Goal: Task Accomplishment & Management: Manage account settings

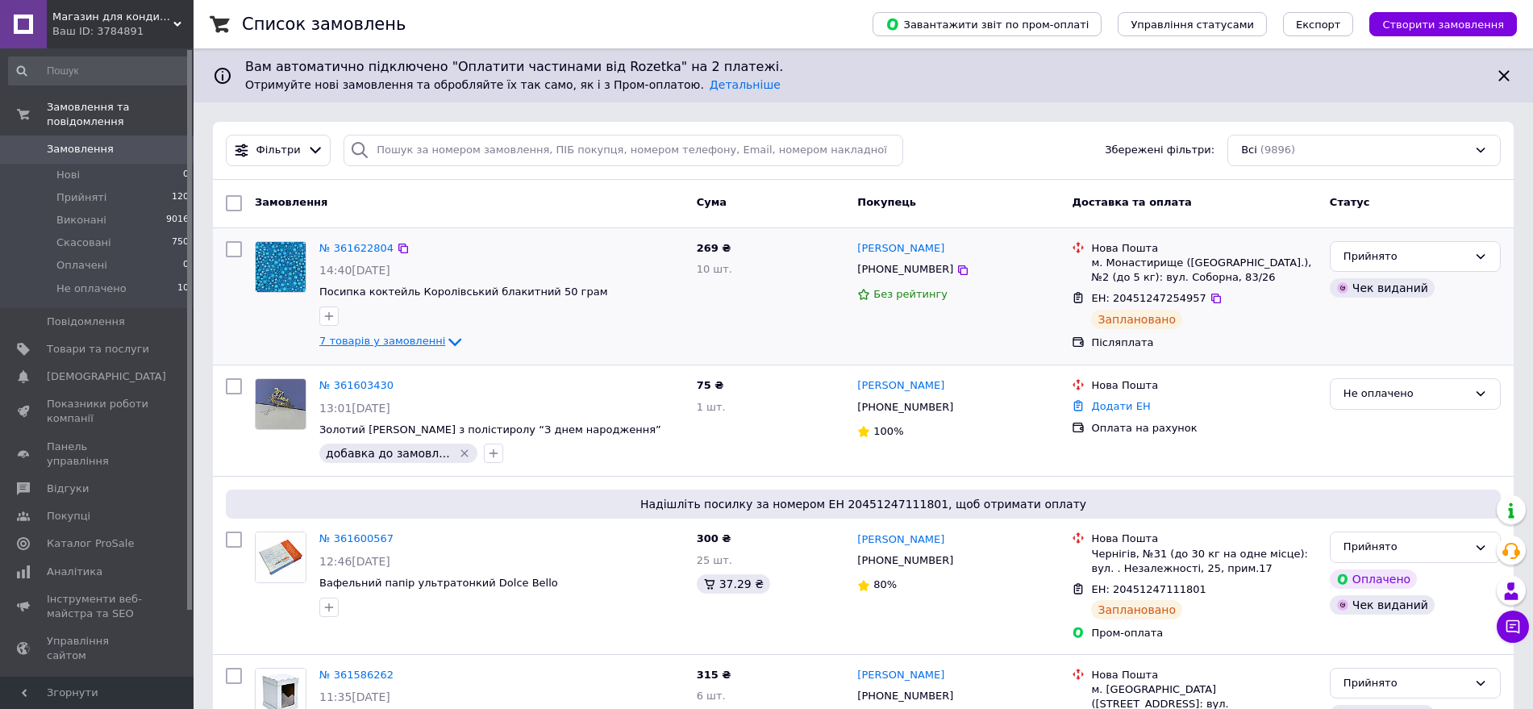
click at [394, 337] on span "7 товарів у замовленні" at bounding box center [382, 342] width 126 height 12
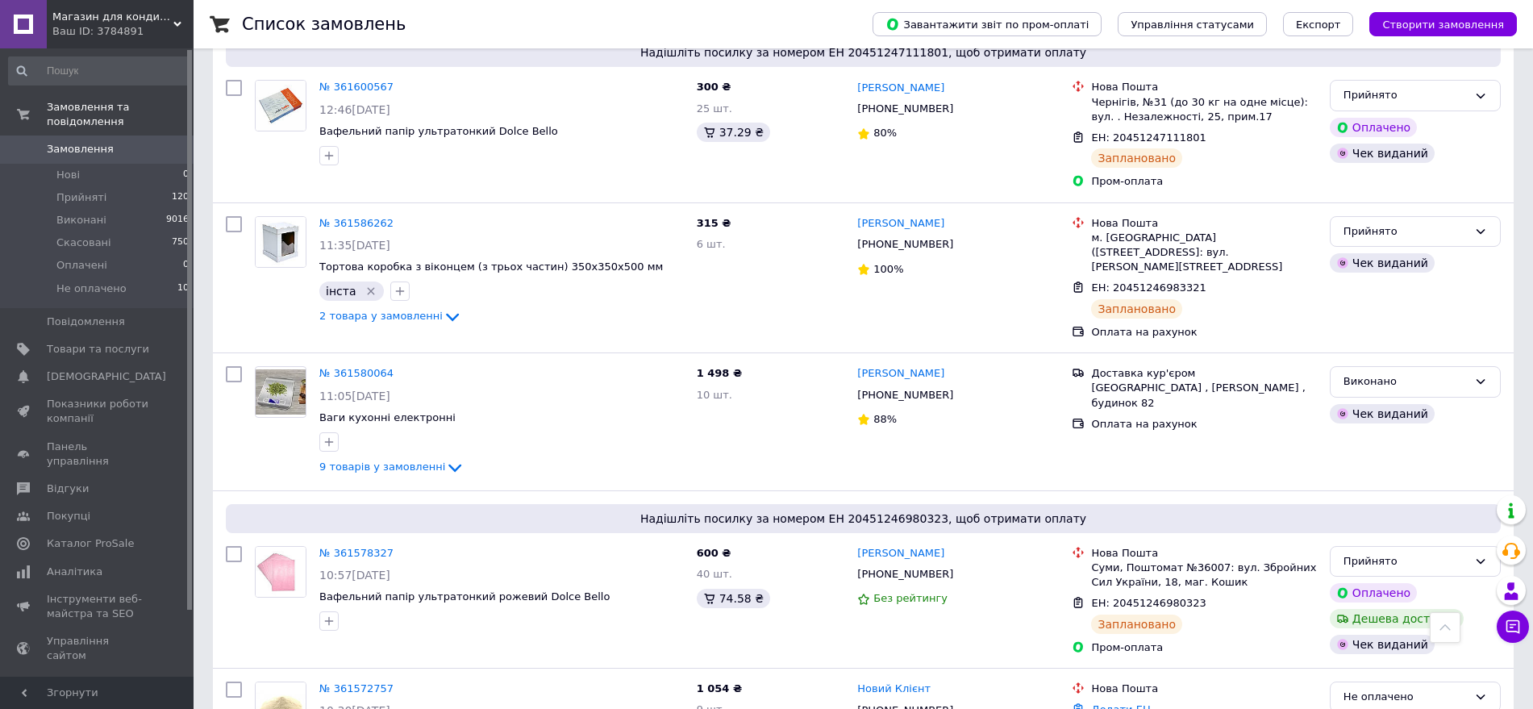
scroll to position [907, 0]
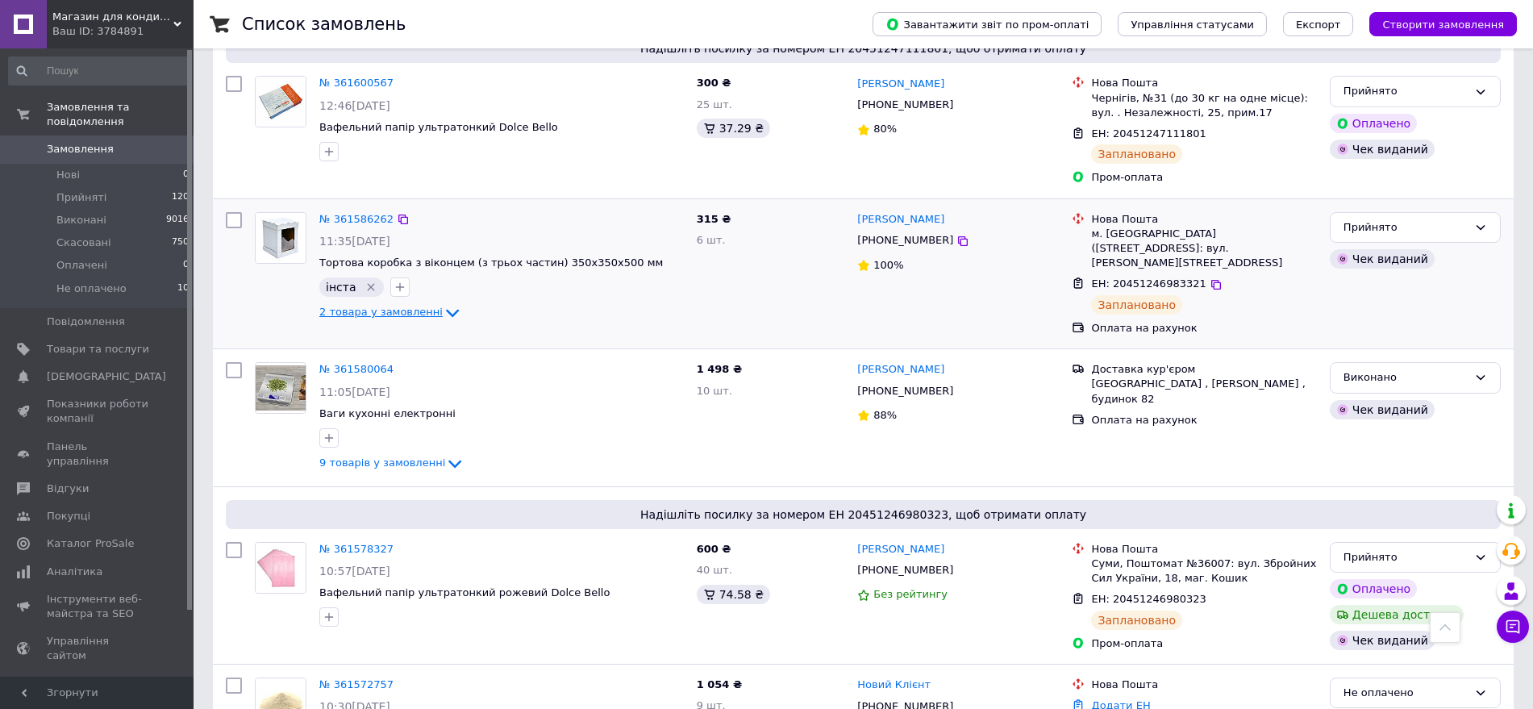
click at [398, 316] on span "2 товара у замовленні" at bounding box center [380, 312] width 123 height 12
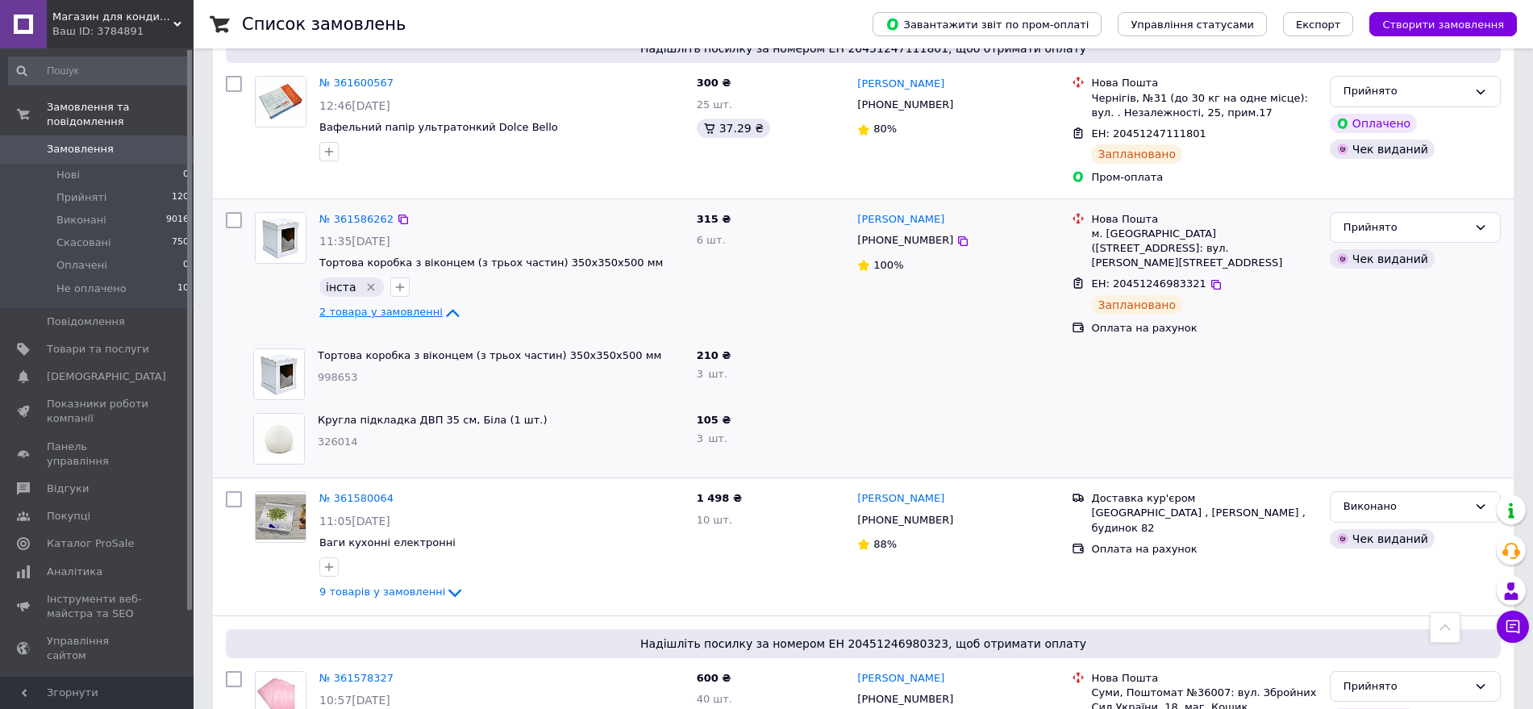
click at [398, 316] on span "2 товара у замовленні" at bounding box center [380, 312] width 123 height 12
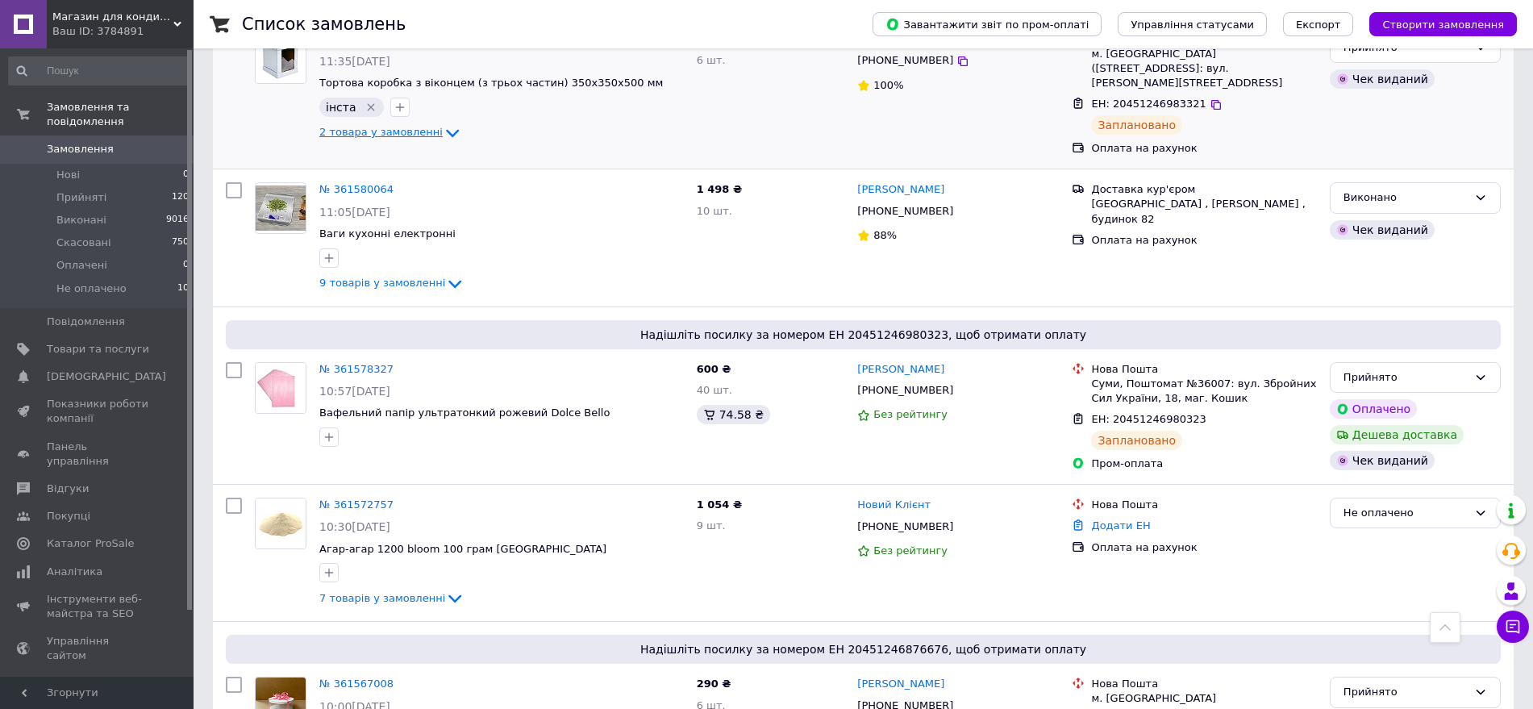
scroll to position [1109, 0]
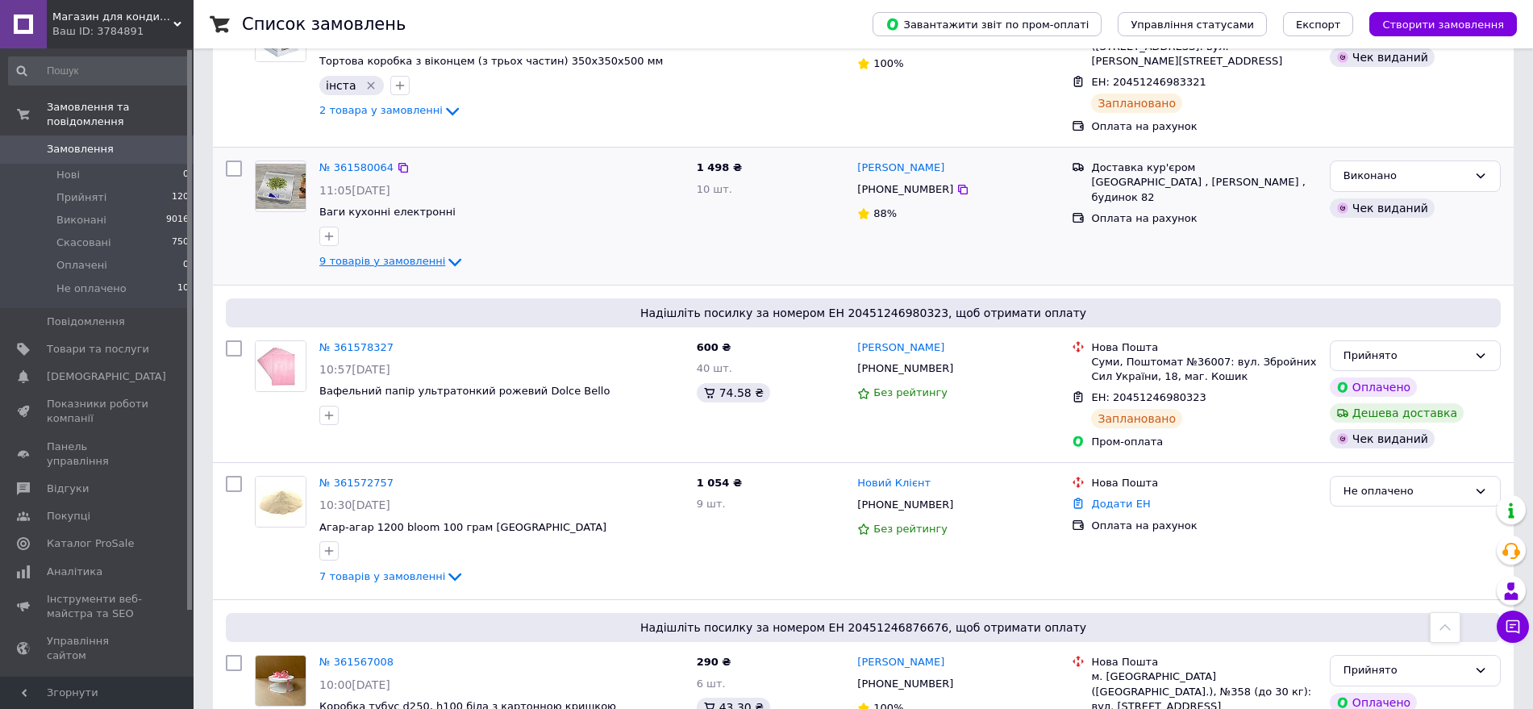
click at [445, 252] on icon at bounding box center [454, 261] width 19 height 19
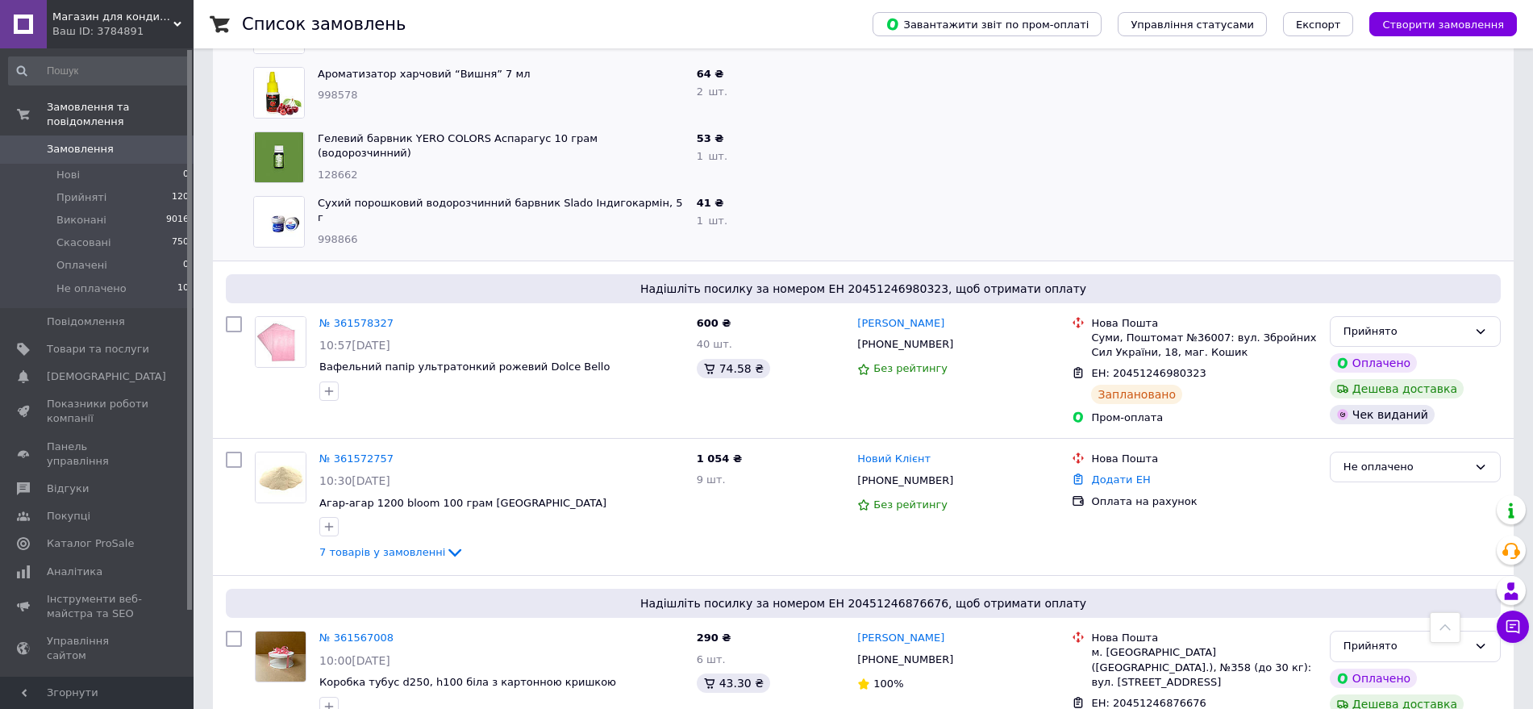
scroll to position [1815, 0]
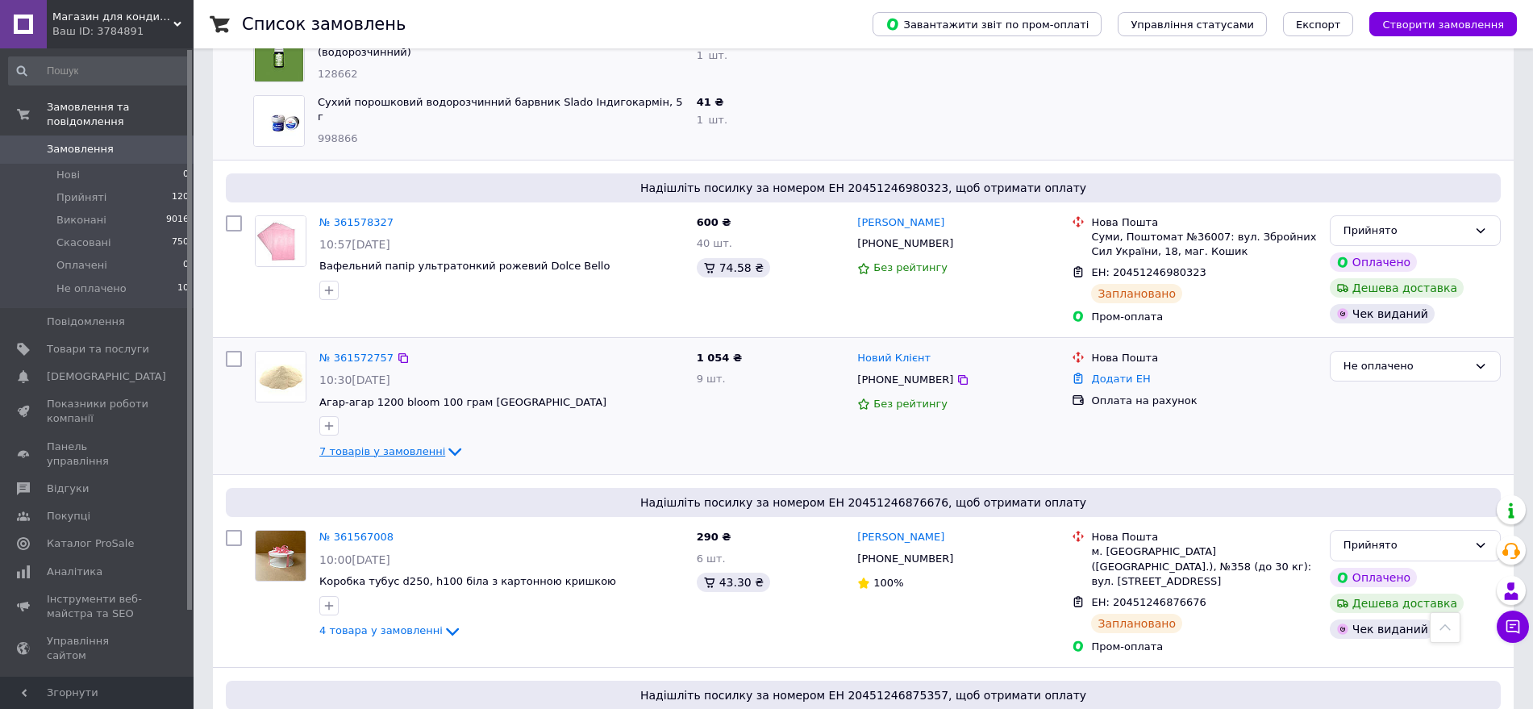
click at [407, 445] on span "7 товарів у замовленні" at bounding box center [382, 451] width 126 height 12
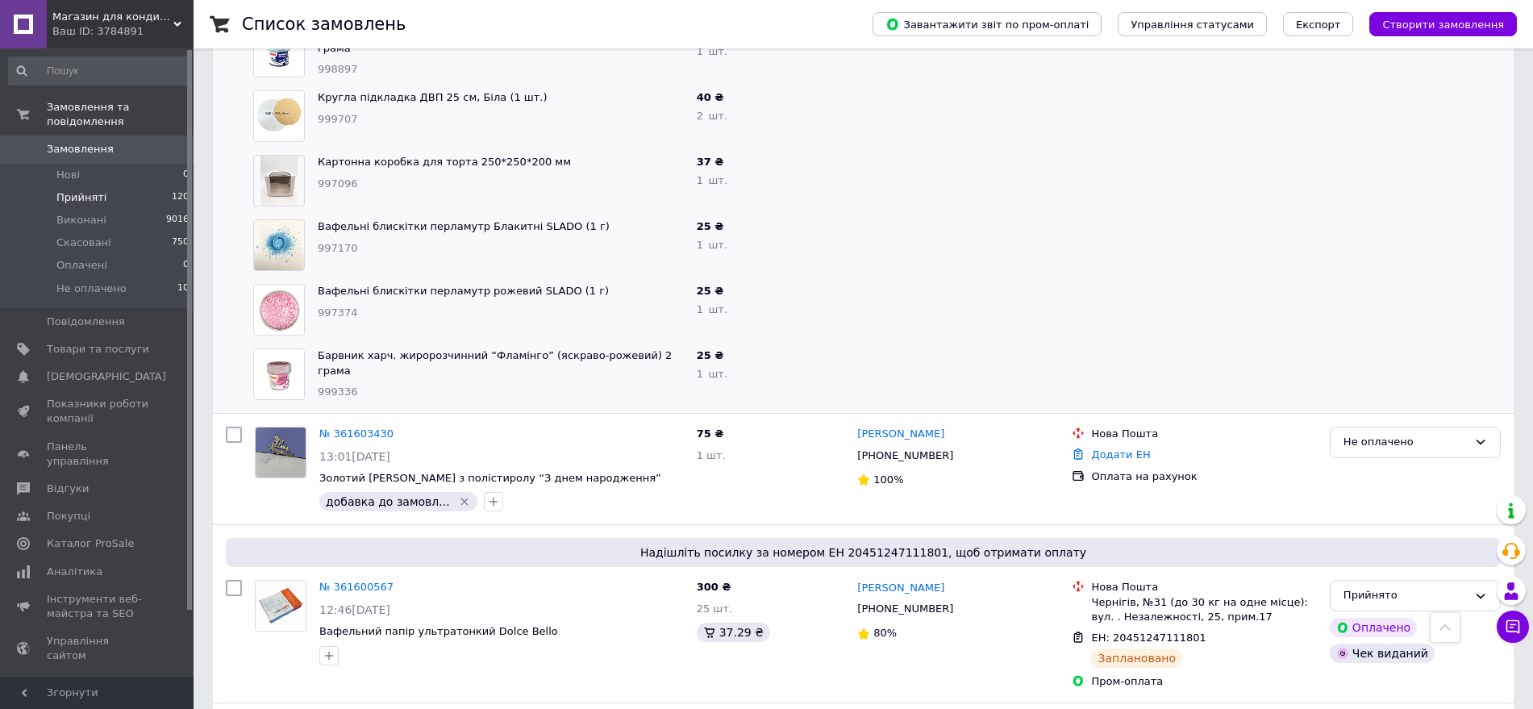
scroll to position [0, 0]
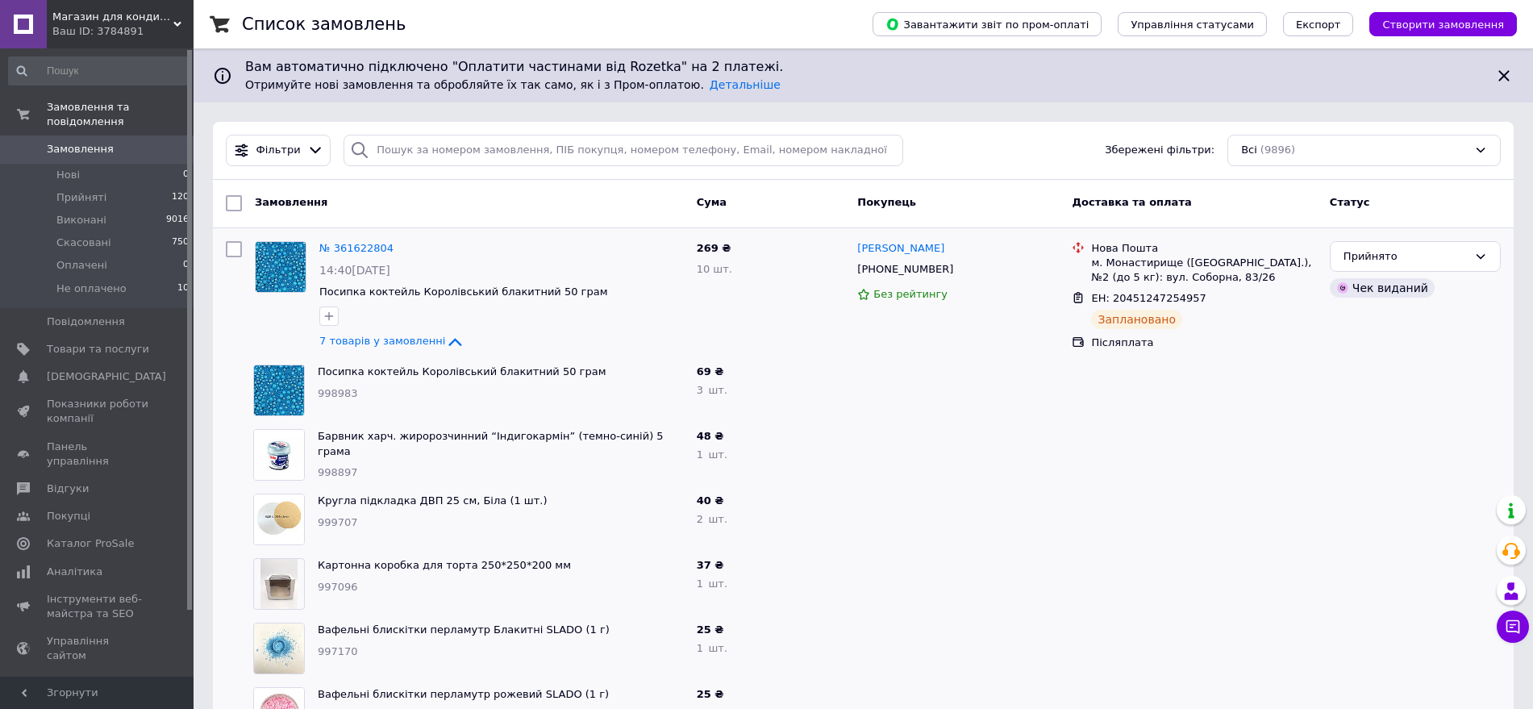
click at [106, 144] on link "Замовлення 0" at bounding box center [99, 149] width 198 height 27
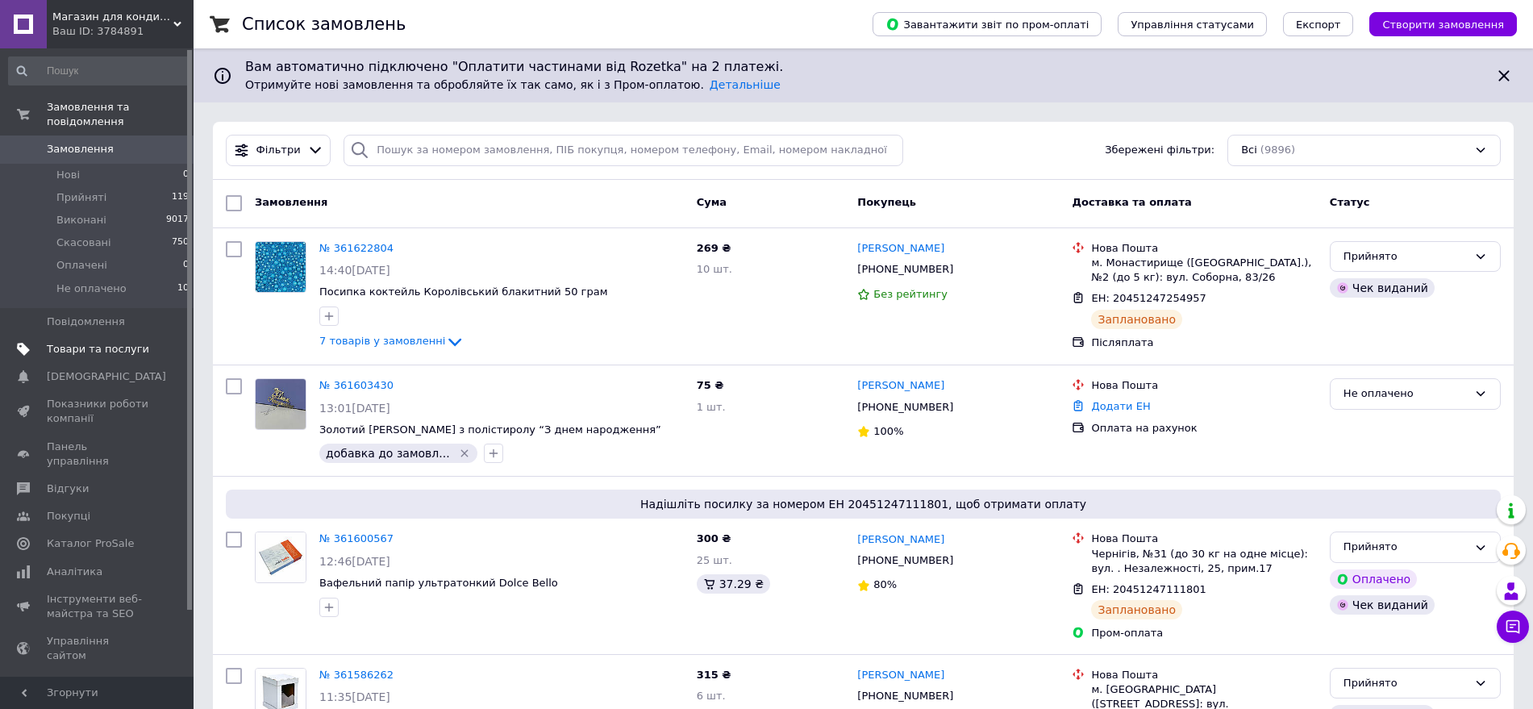
click at [126, 342] on span "Товари та послуги" at bounding box center [98, 349] width 102 height 15
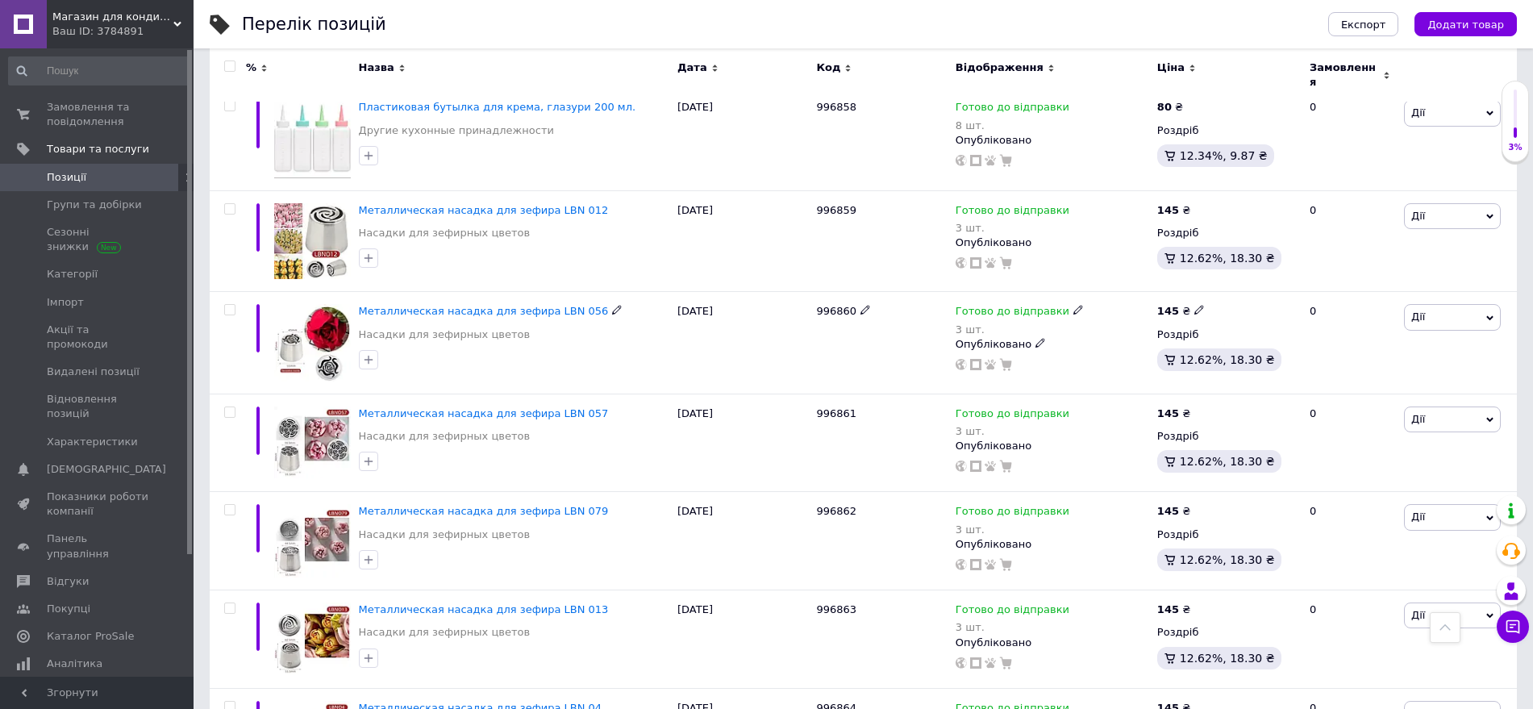
scroll to position [706, 0]
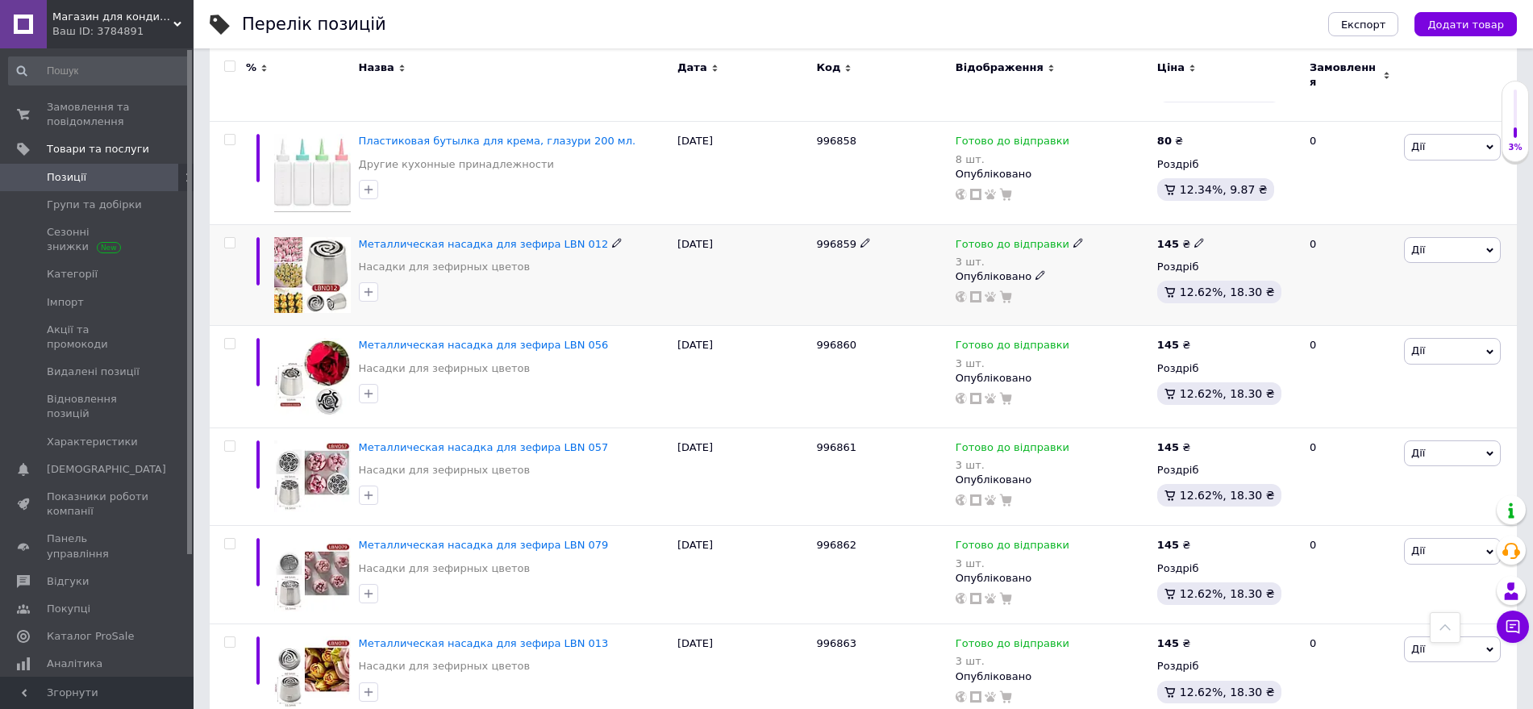
click at [1074, 238] on icon at bounding box center [1079, 243] width 10 height 10
click at [1121, 225] on span "Готово до відправки" at bounding box center [1123, 238] width 56 height 27
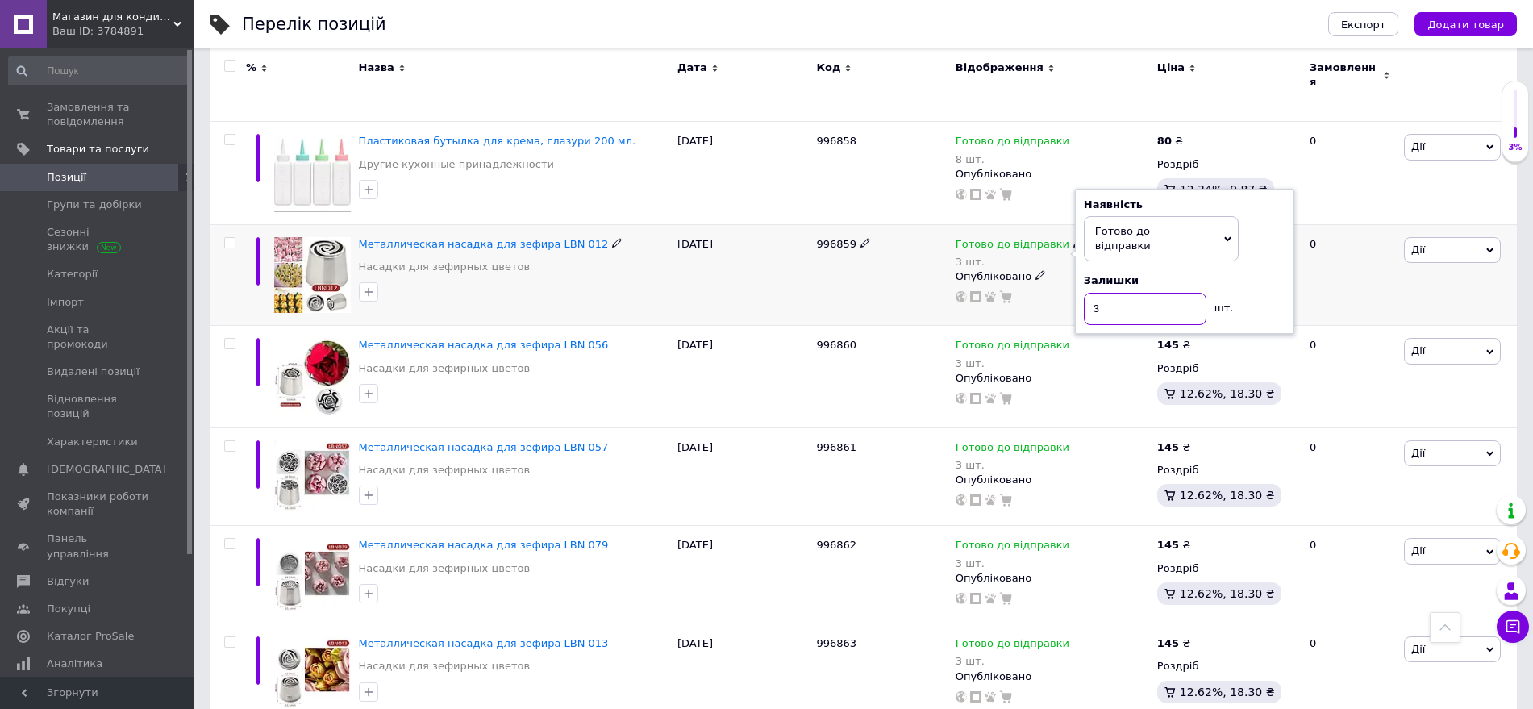
click at [1120, 293] on input "3" at bounding box center [1145, 309] width 123 height 32
type input "4"
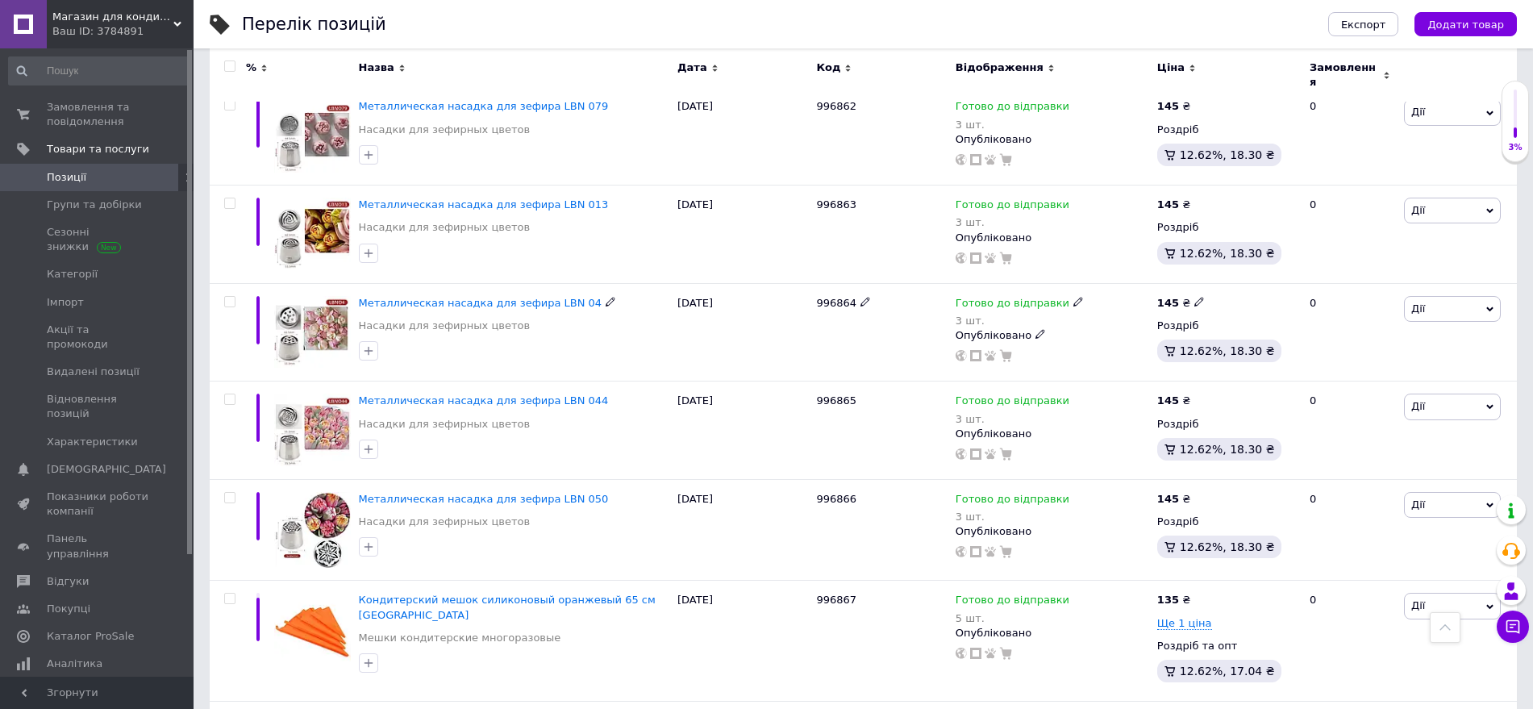
scroll to position [1109, 0]
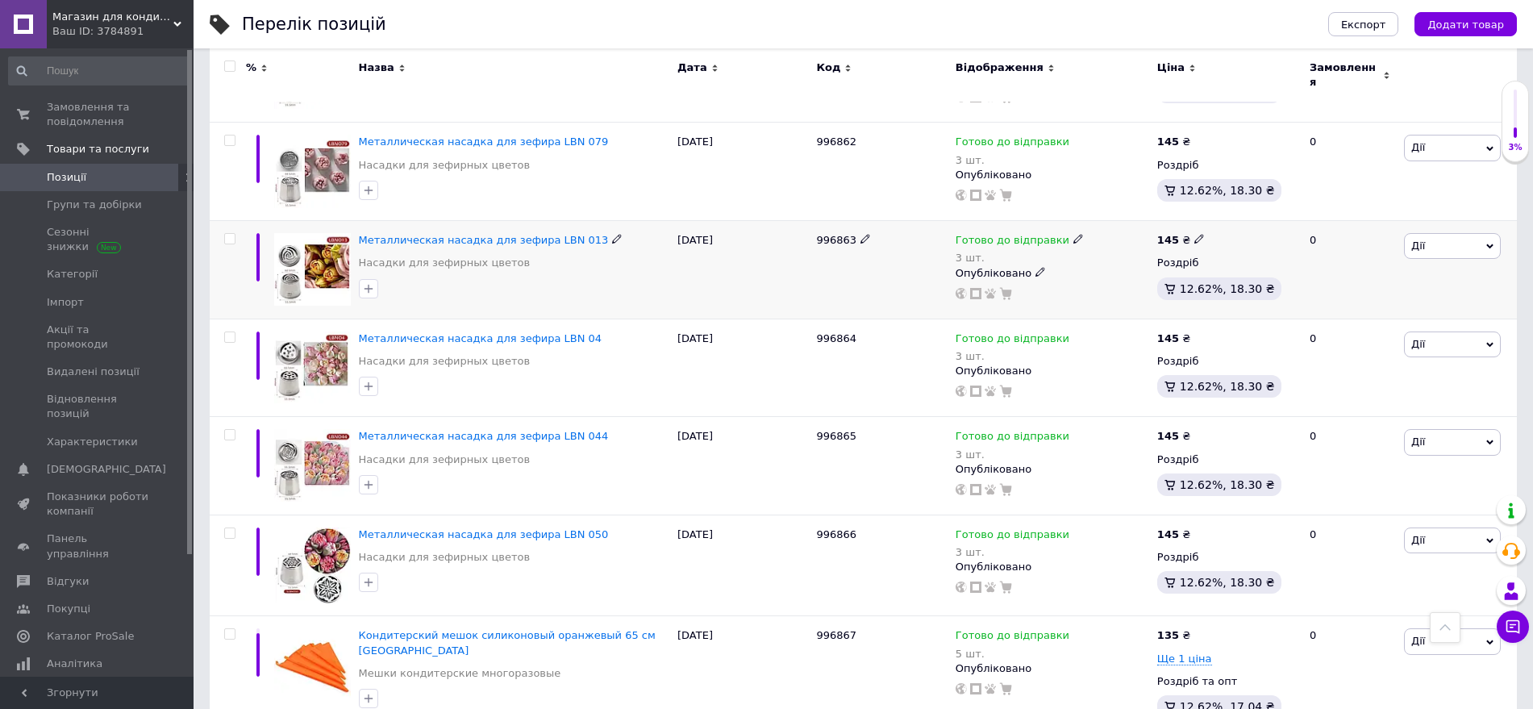
click at [1074, 234] on icon at bounding box center [1079, 239] width 10 height 10
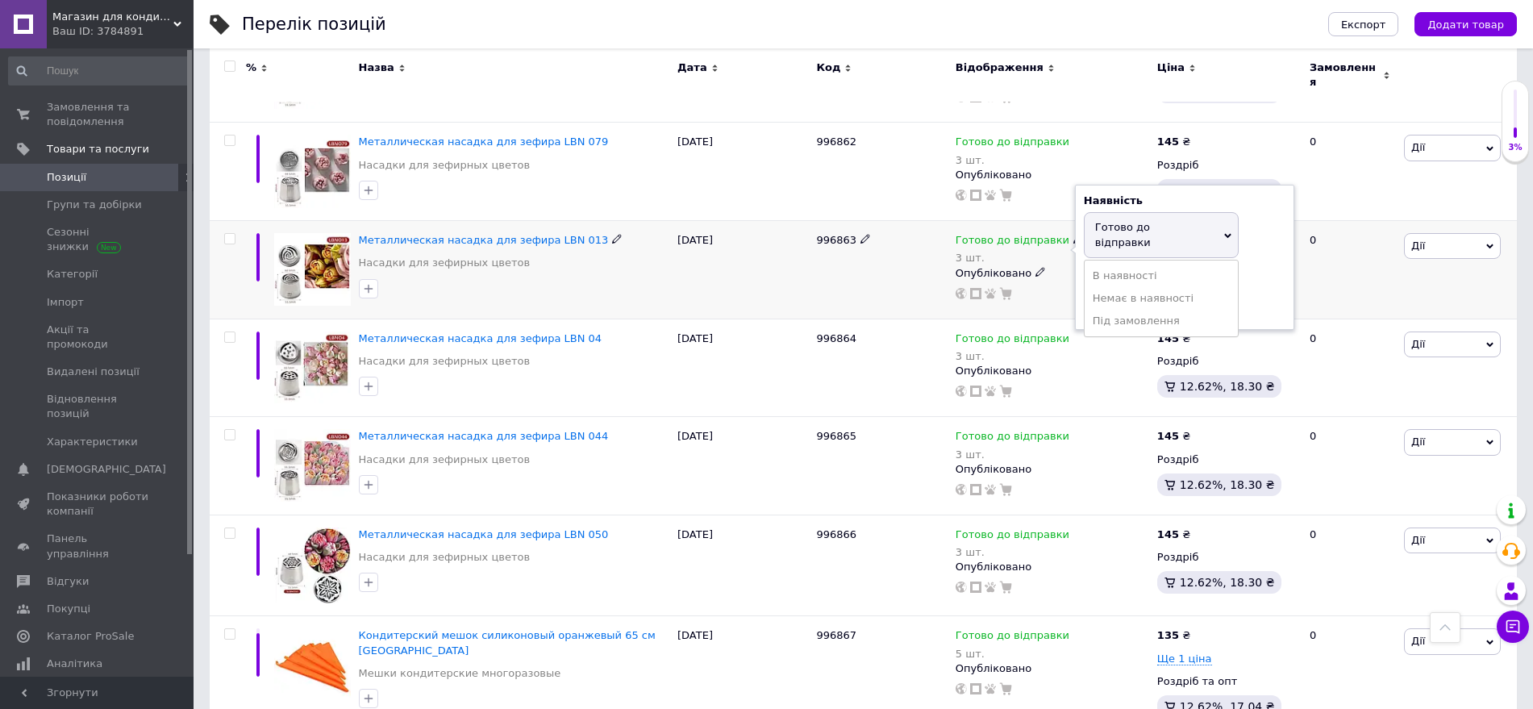
click at [1117, 221] on span "Готово до відправки" at bounding box center [1123, 234] width 56 height 27
click at [1126, 289] on input "3" at bounding box center [1145, 305] width 123 height 32
type input "2"
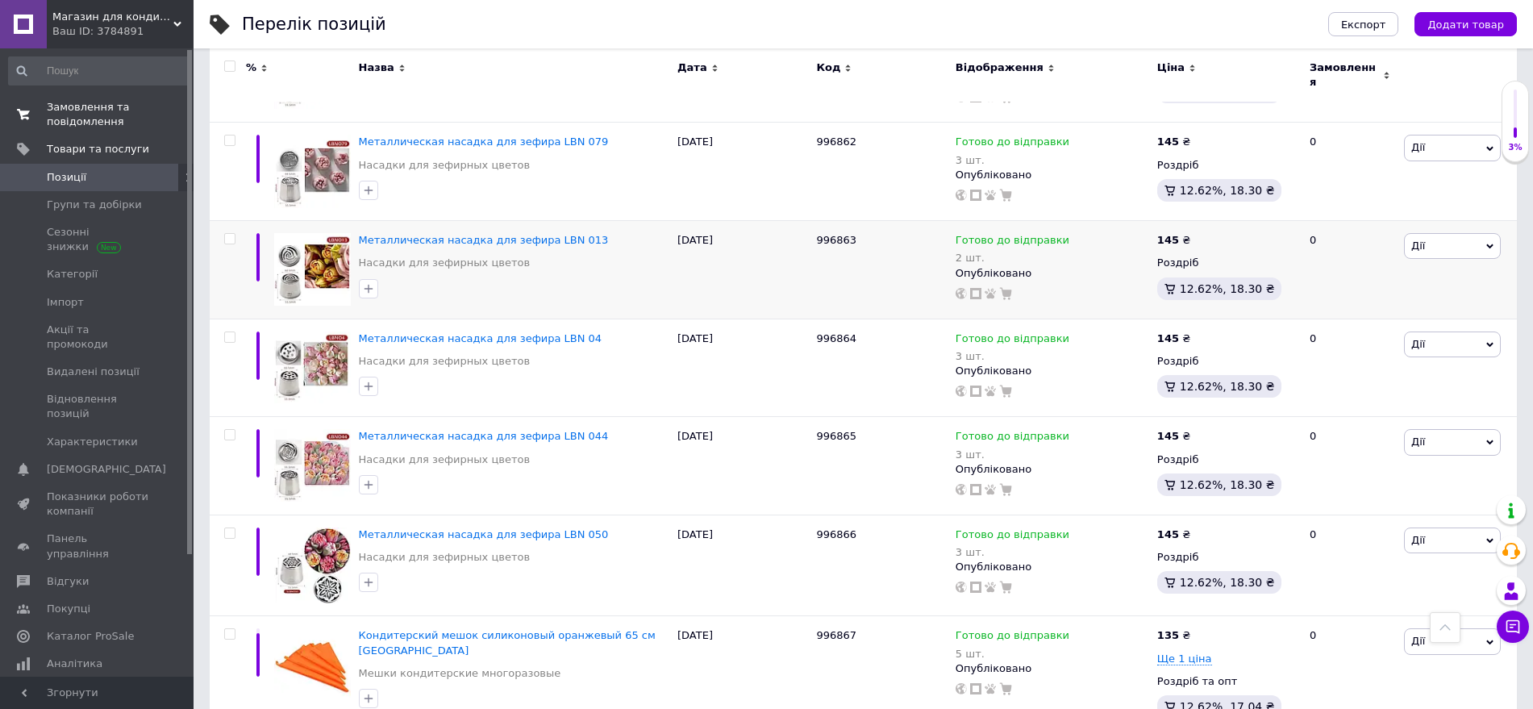
click at [89, 95] on link "Замовлення та повідомлення 0 0" at bounding box center [99, 115] width 198 height 42
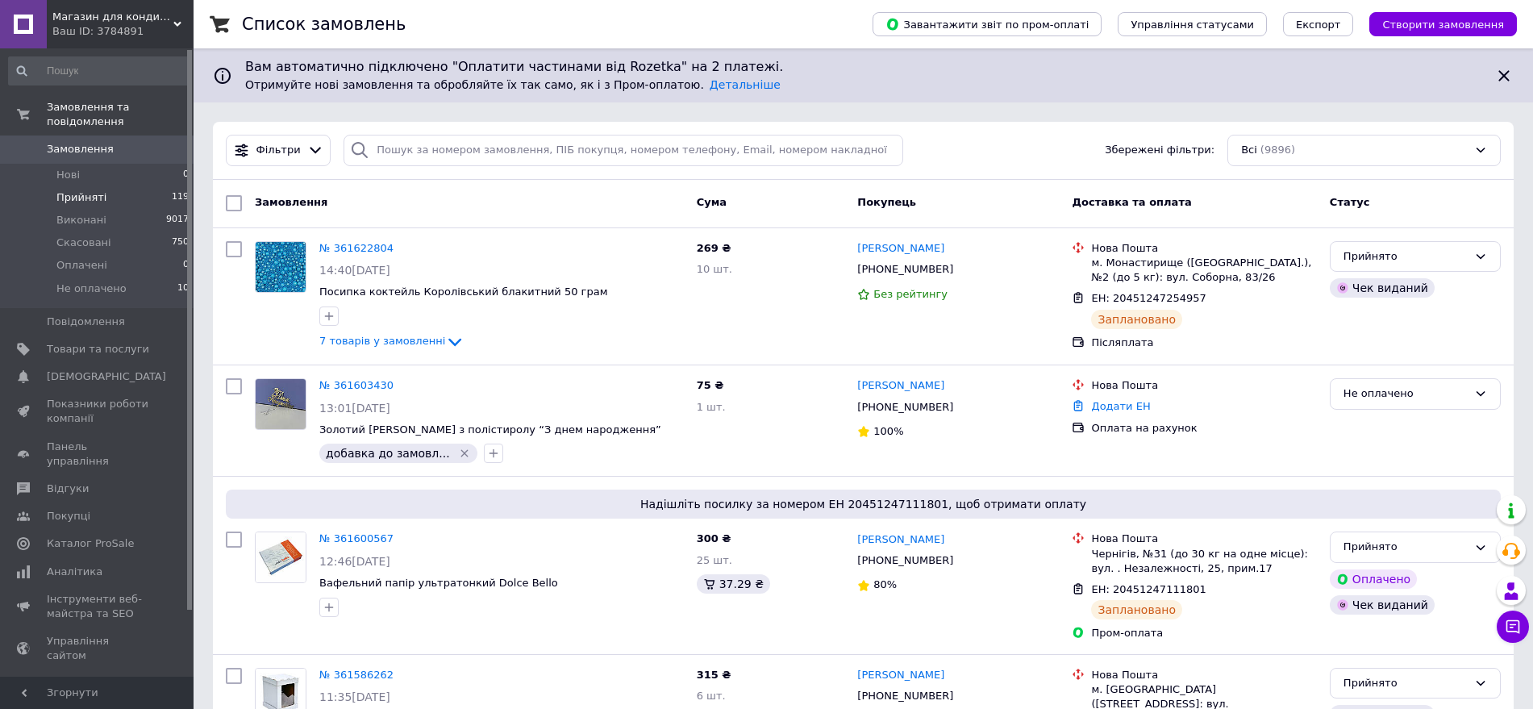
click at [157, 186] on li "Прийняті 119" at bounding box center [99, 197] width 198 height 23
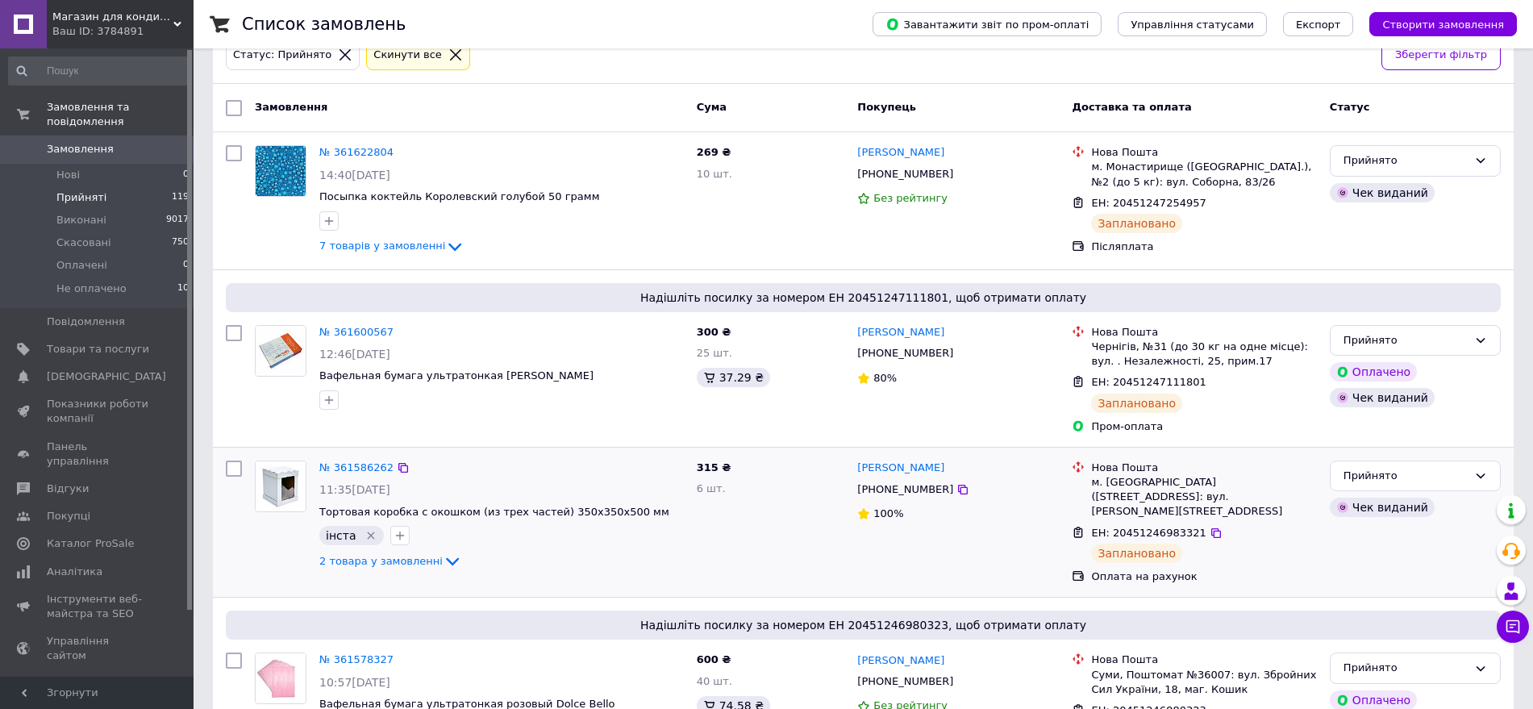
scroll to position [202, 0]
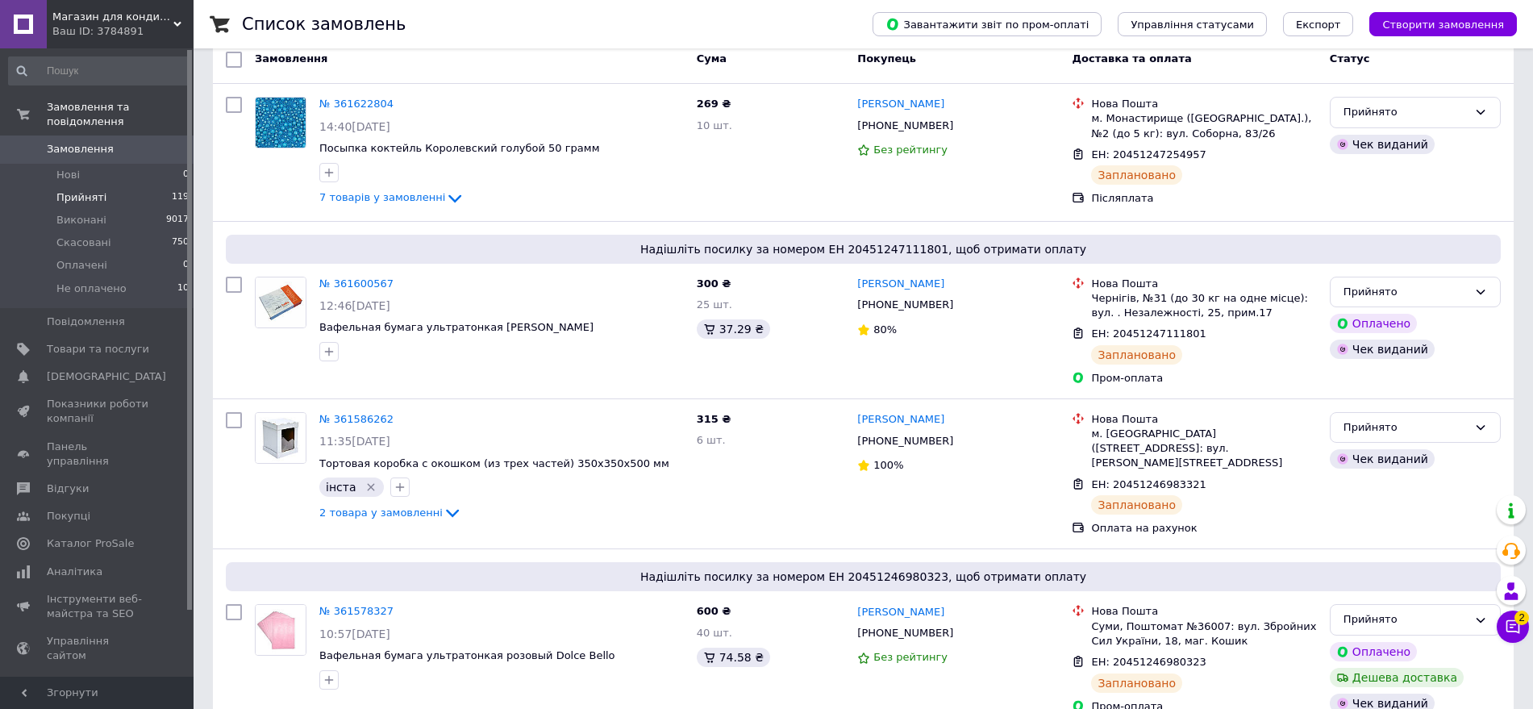
click at [115, 142] on span "Замовлення" at bounding box center [98, 149] width 102 height 15
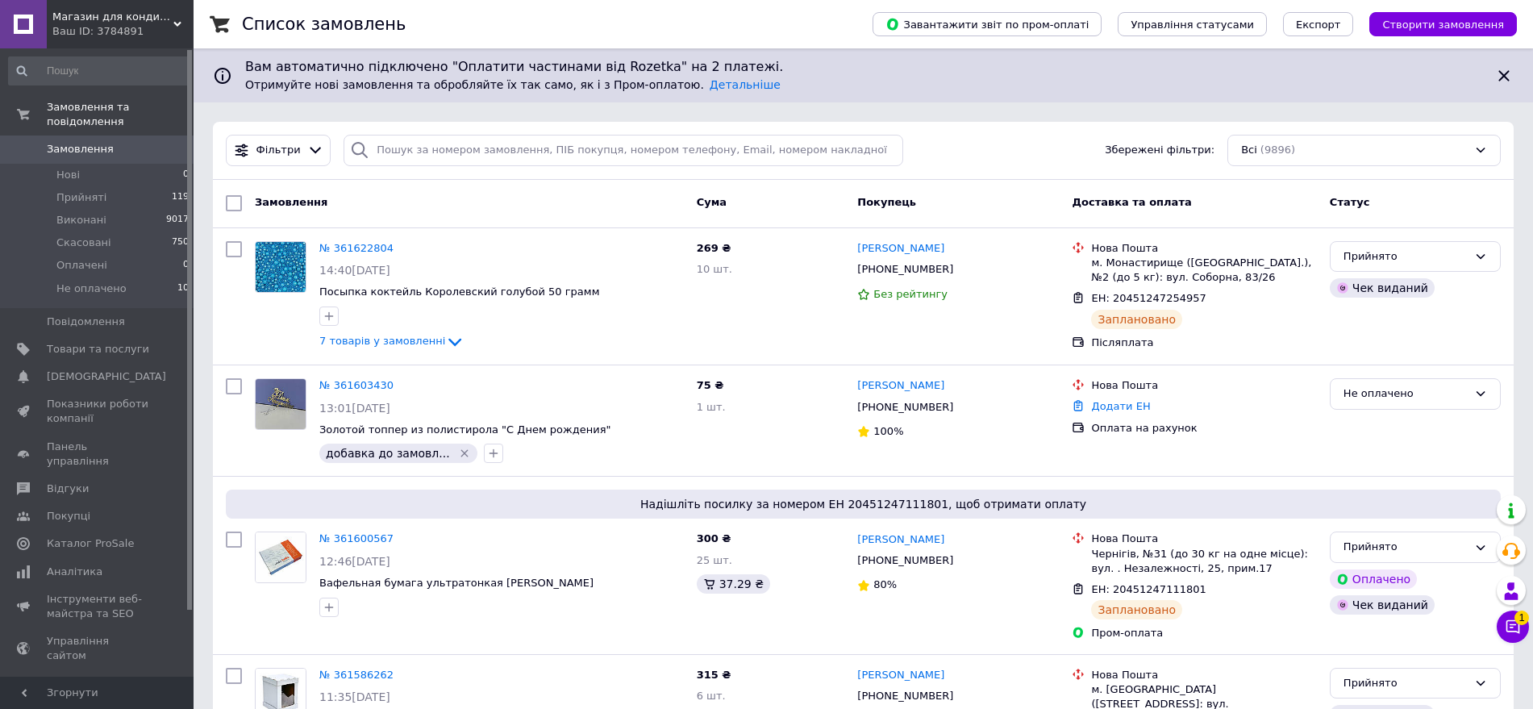
click at [161, 142] on span "0" at bounding box center [171, 149] width 44 height 15
click at [116, 142] on span "Замовлення" at bounding box center [98, 149] width 102 height 15
click at [153, 147] on link "Замовлення 0" at bounding box center [99, 149] width 198 height 27
click at [1516, 633] on icon at bounding box center [1513, 627] width 16 height 16
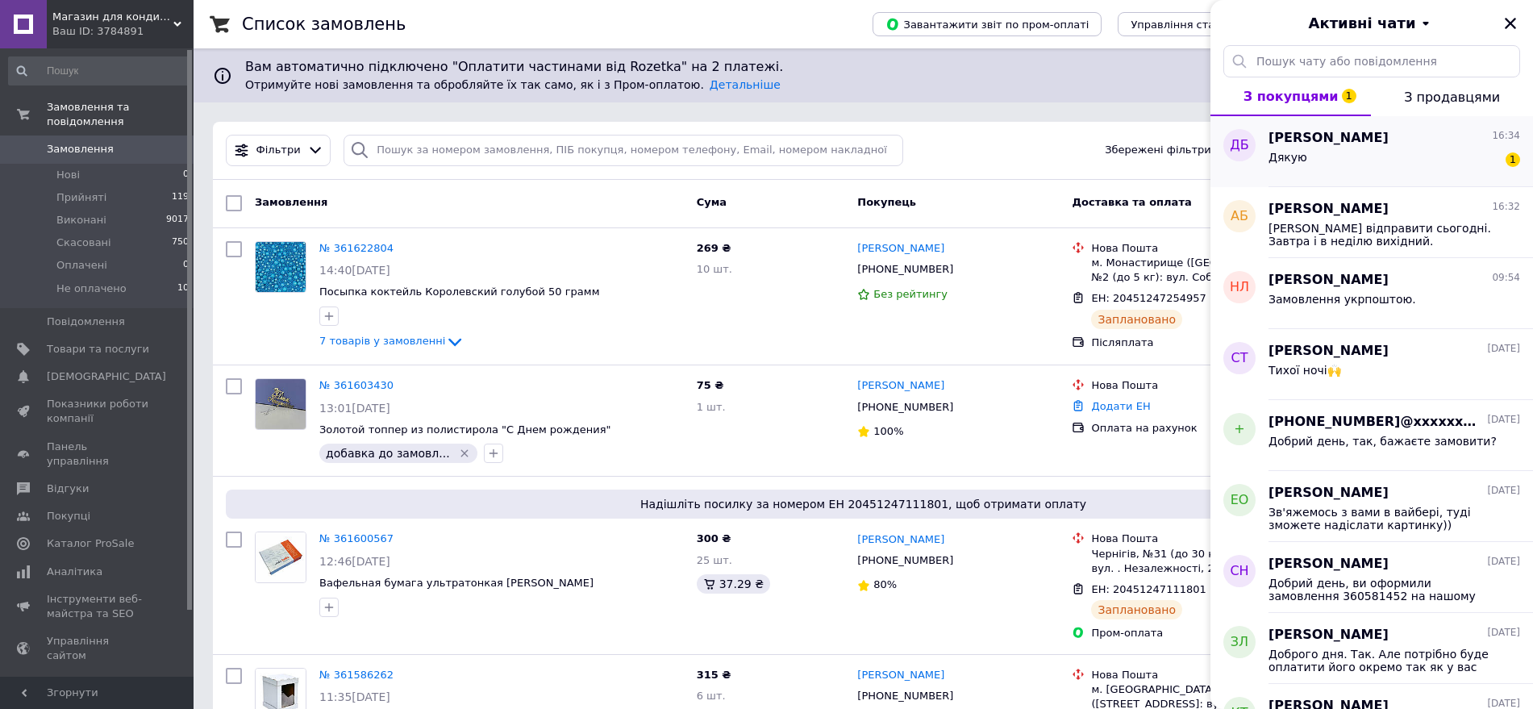
click at [1401, 169] on div "Дякую 1" at bounding box center [1395, 161] width 252 height 26
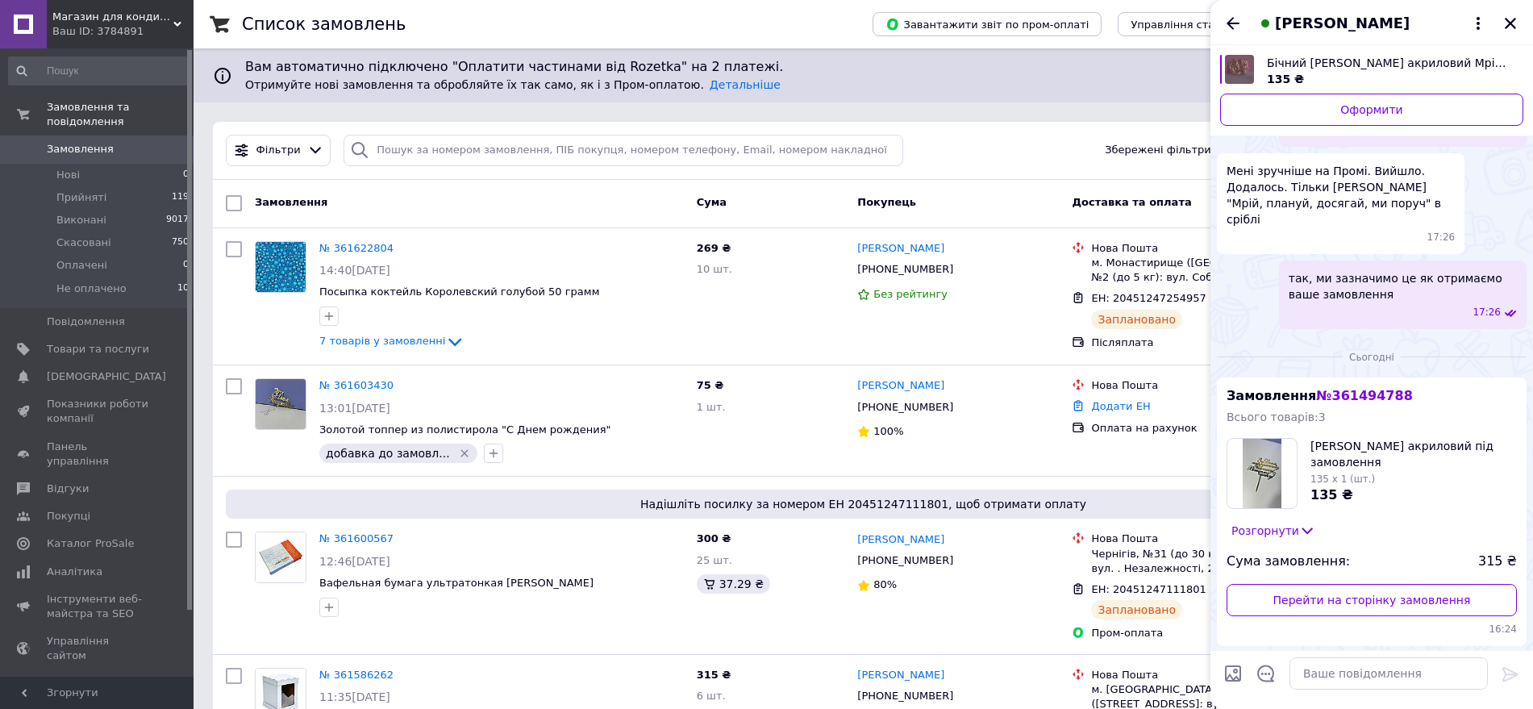
scroll to position [2200, 0]
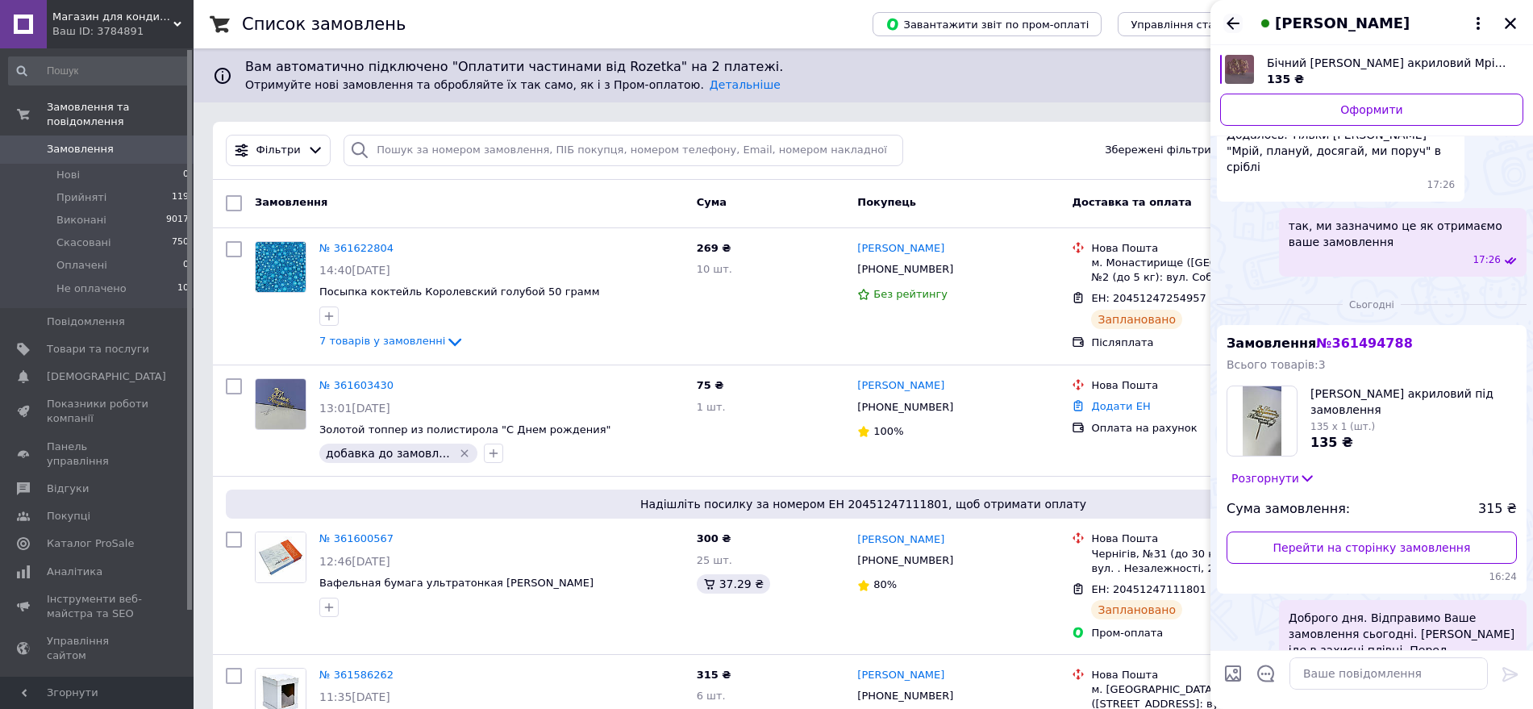
click at [1230, 29] on icon "Назад" at bounding box center [1233, 23] width 19 height 19
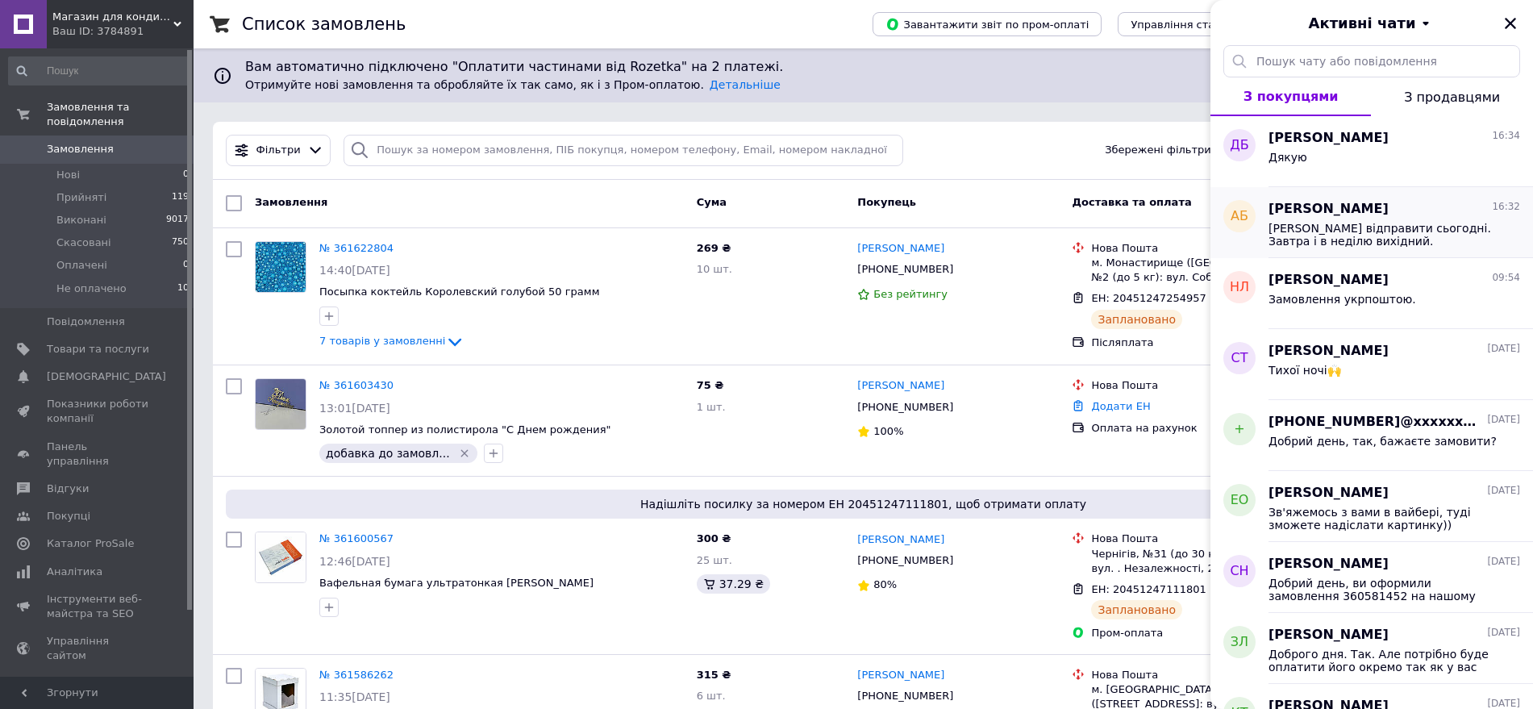
click at [1340, 222] on span "[PERSON_NAME] відправити сьогодні. Завтра і в неділю вихідний." at bounding box center [1383, 235] width 229 height 26
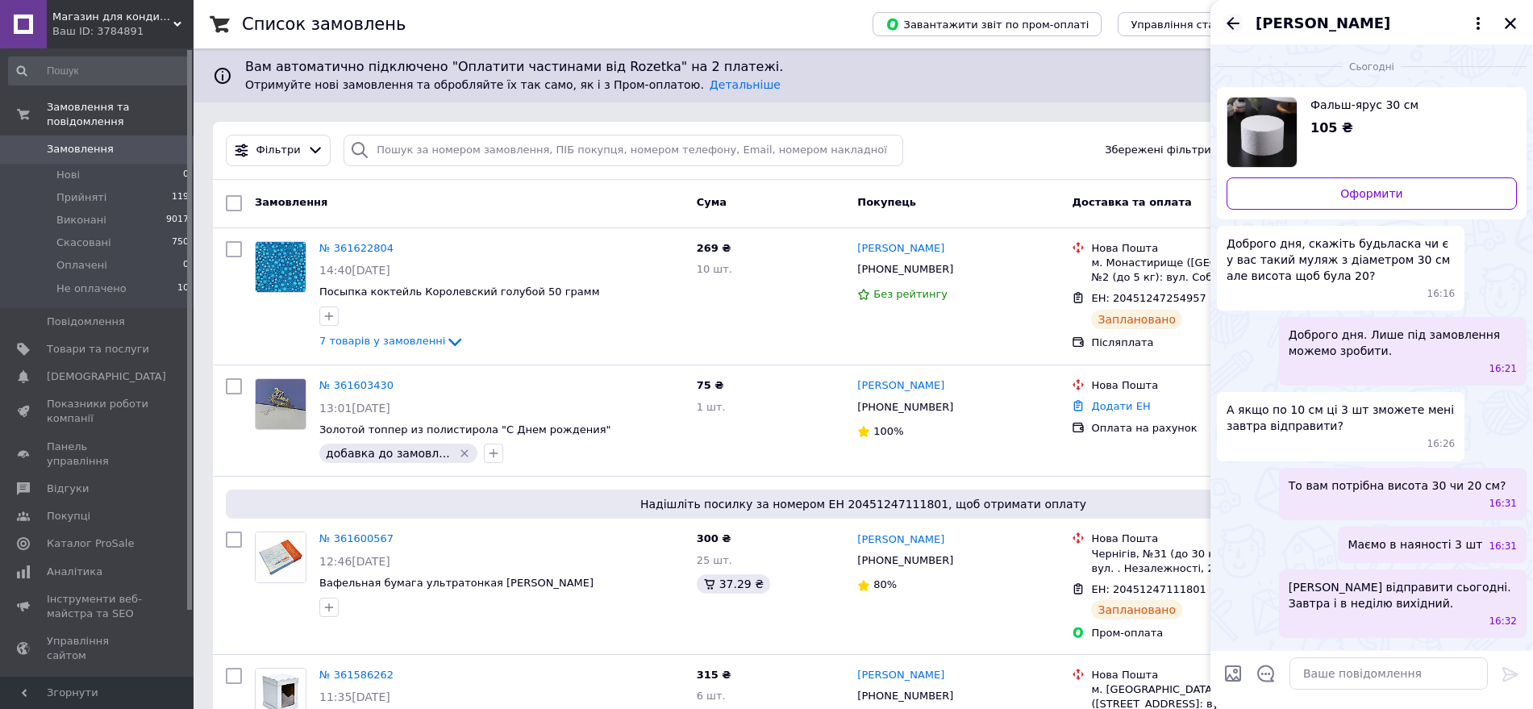
click at [1235, 30] on icon "Назад" at bounding box center [1233, 23] width 19 height 19
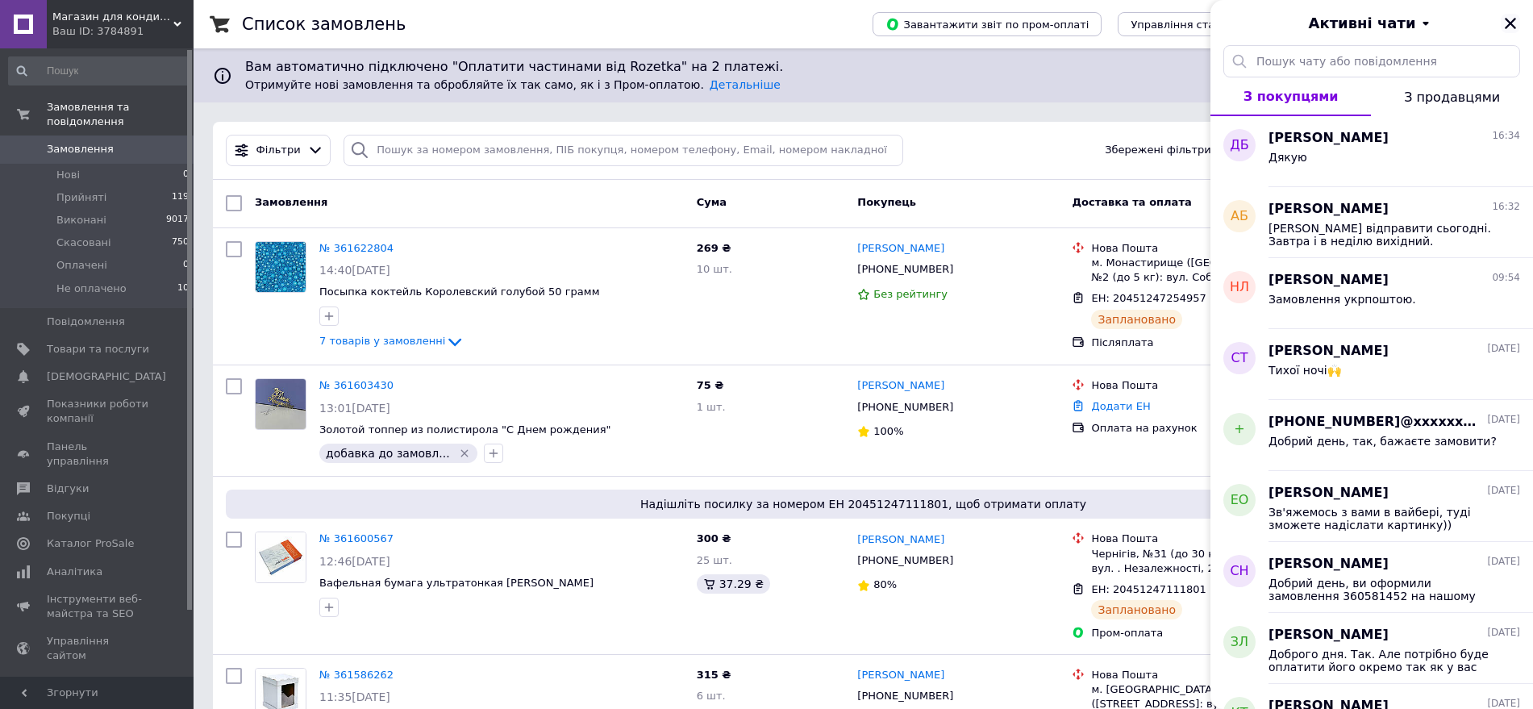
click at [1504, 18] on icon "Закрити" at bounding box center [1510, 23] width 15 height 15
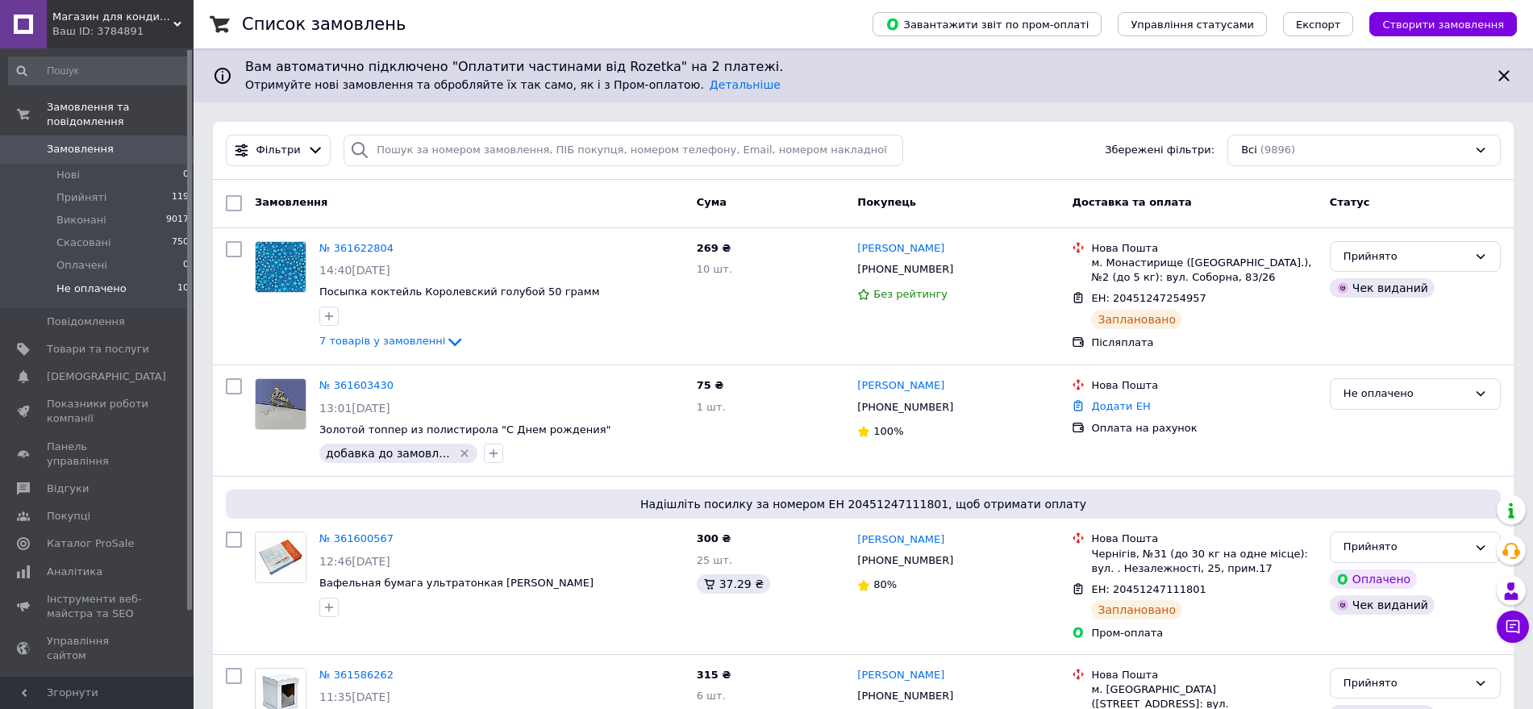
click at [134, 278] on li "Не оплачено 10" at bounding box center [99, 292] width 198 height 31
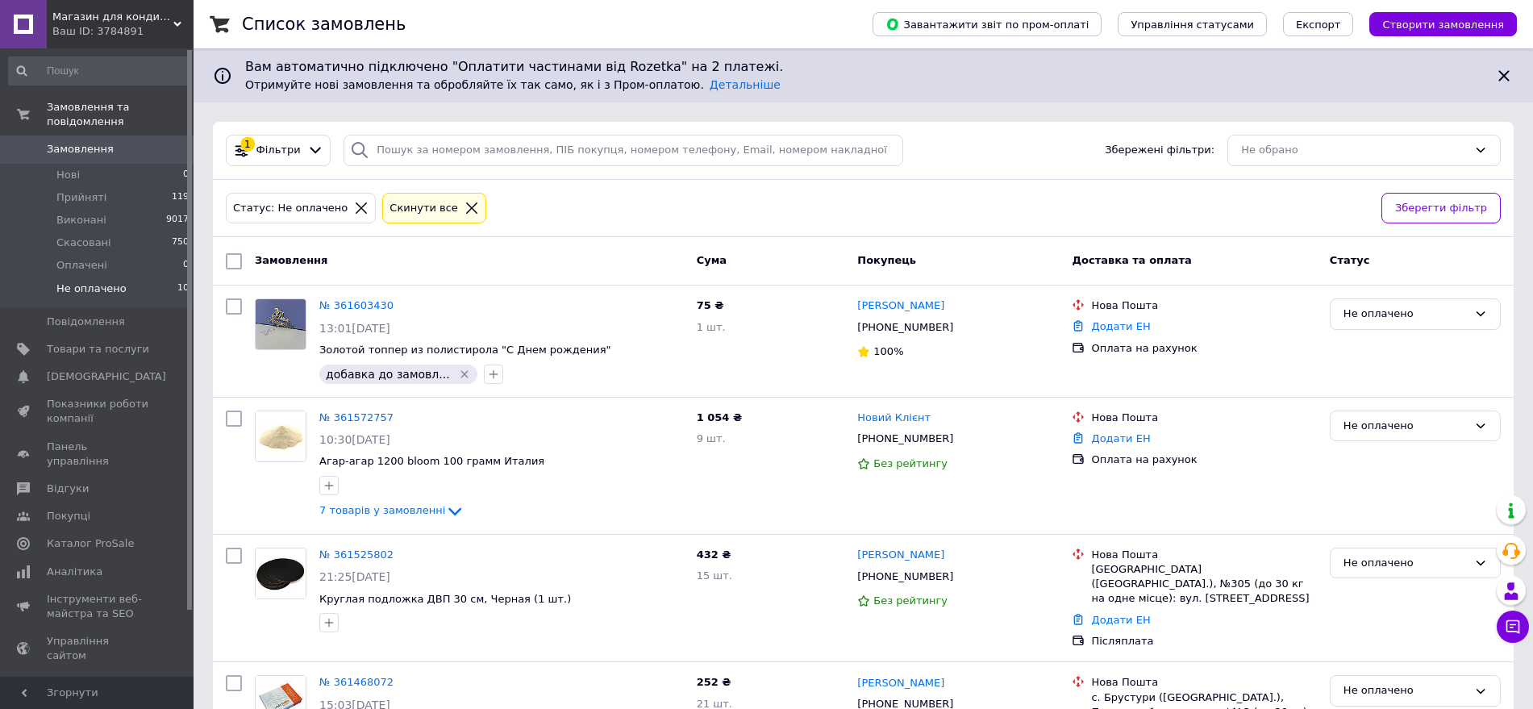
click at [104, 142] on span "Замовлення" at bounding box center [80, 149] width 67 height 15
